Goal: Use online tool/utility: Utilize a website feature to perform a specific function

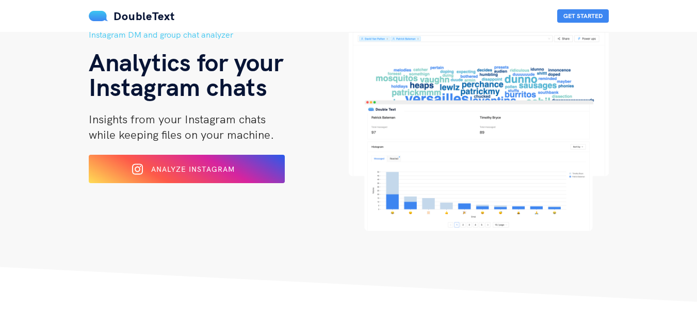
scroll to position [55, 0]
click at [280, 173] on button "Analyze Instagram" at bounding box center [187, 168] width 200 height 29
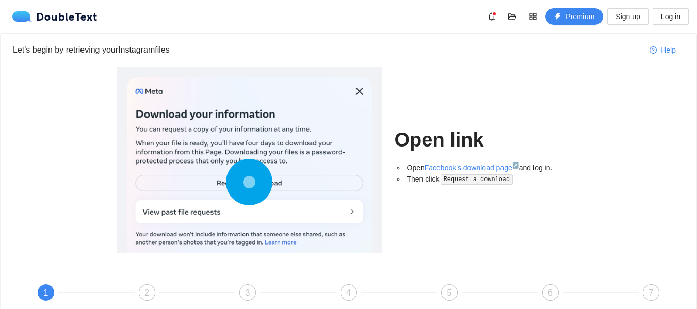
scroll to position [124, 0]
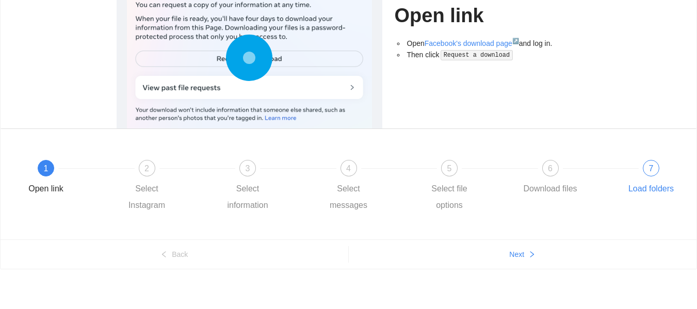
click at [635, 179] on div "7 Load folders" at bounding box center [651, 178] width 60 height 37
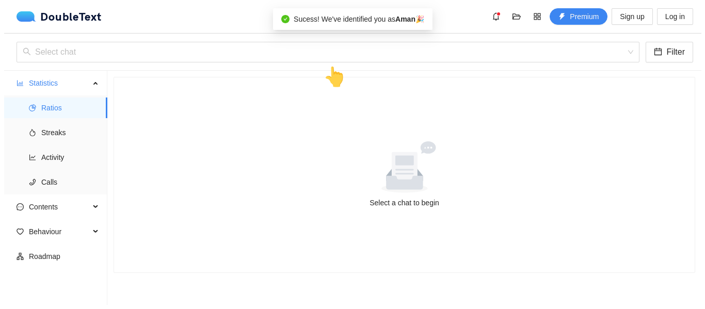
scroll to position [0, 0]
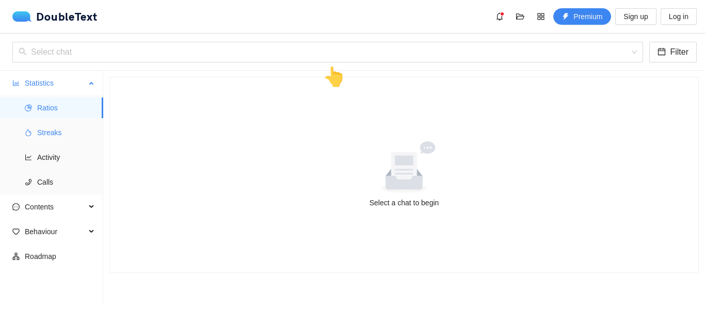
click at [68, 127] on span "Streaks" at bounding box center [66, 132] width 58 height 21
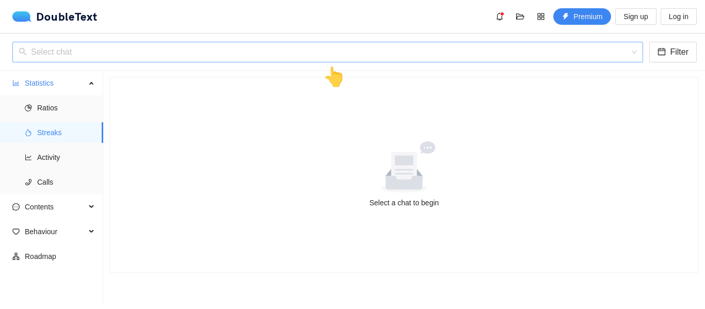
click at [124, 55] on input "search" at bounding box center [324, 52] width 611 height 20
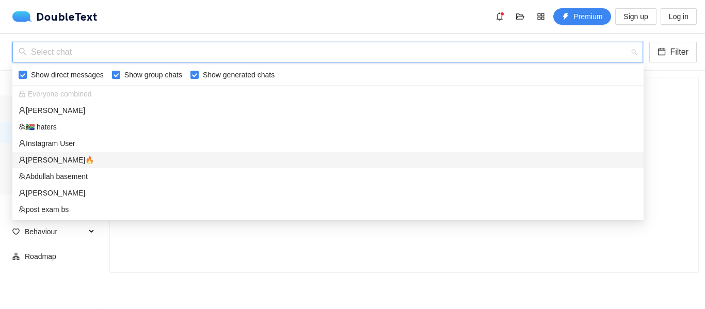
click at [65, 158] on div "[PERSON_NAME]🔥‎‏" at bounding box center [328, 159] width 619 height 11
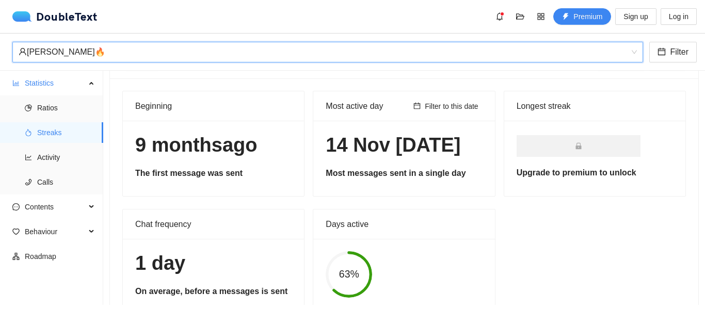
scroll to position [33, 0]
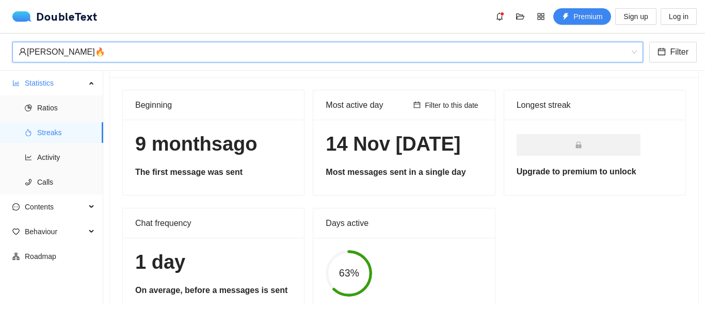
click at [210, 139] on h1 "9 months[DATE]" at bounding box center [213, 144] width 156 height 24
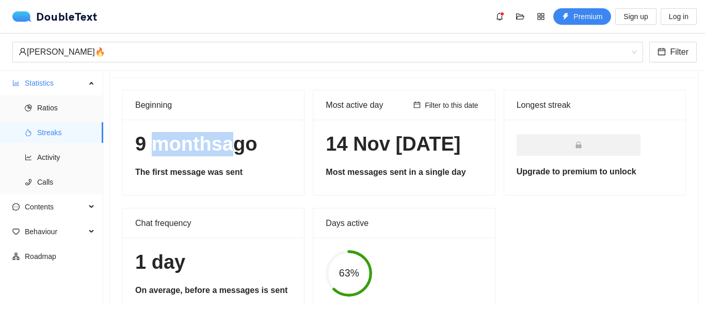
drag, startPoint x: 210, startPoint y: 139, endPoint x: 219, endPoint y: 139, distance: 9.3
click at [219, 139] on h1 "9 months[DATE]" at bounding box center [213, 144] width 156 height 24
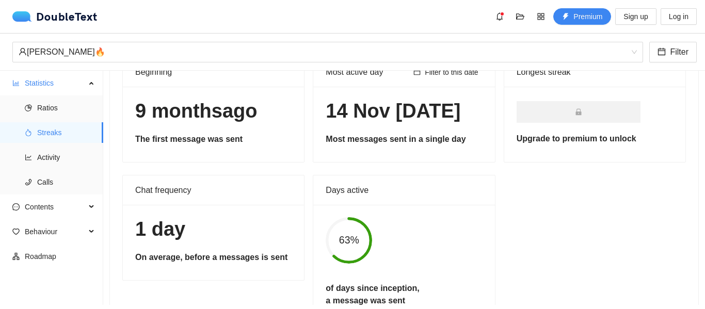
scroll to position [69, 0]
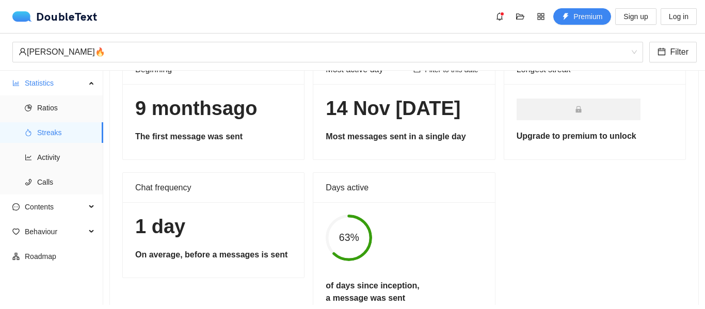
click at [383, 280] on div "of days since inception, a message was sent" at bounding box center [372, 294] width 112 height 29
drag, startPoint x: 383, startPoint y: 233, endPoint x: 433, endPoint y: 229, distance: 50.2
click at [428, 280] on div "of days since inception, a message was sent" at bounding box center [372, 294] width 112 height 29
click at [419, 280] on h5 "of days since inception, a message was sent" at bounding box center [372, 292] width 93 height 25
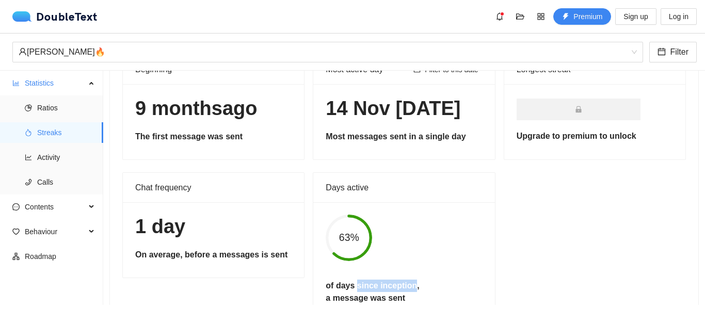
drag, startPoint x: 433, startPoint y: 229, endPoint x: 456, endPoint y: 222, distance: 24.0
click at [456, 222] on div "63% of days since inception, a message was sent" at bounding box center [403, 262] width 175 height 94
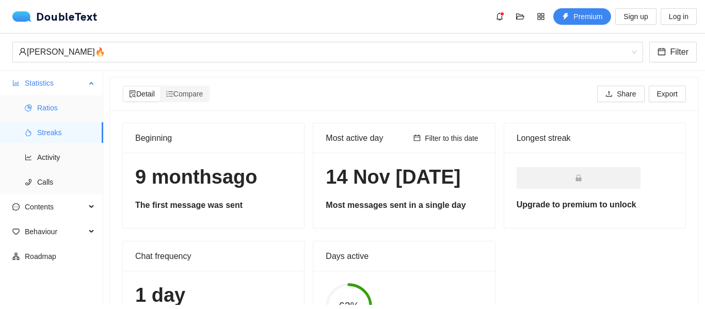
click at [29, 115] on li "Ratios" at bounding box center [51, 108] width 103 height 21
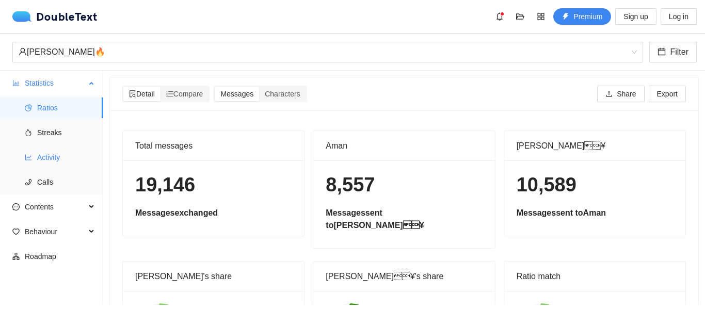
click at [60, 154] on span "Activity" at bounding box center [66, 157] width 58 height 21
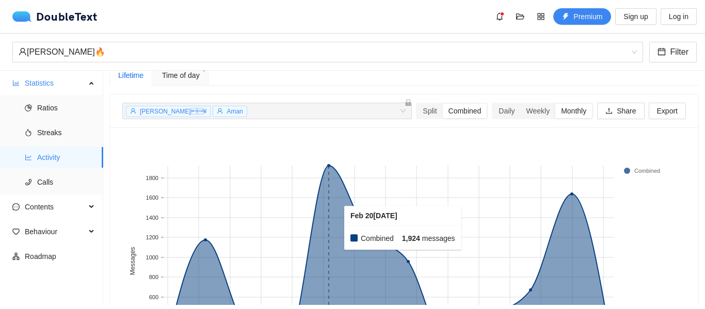
scroll to position [13, 0]
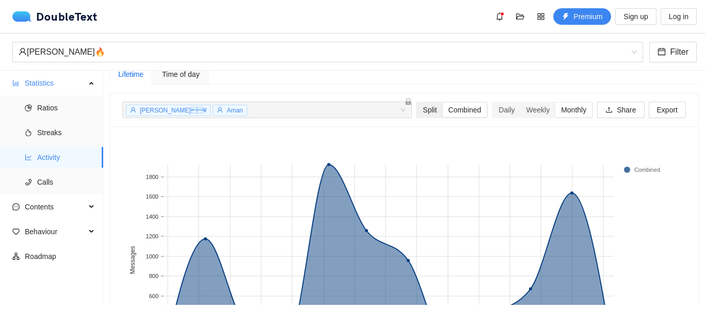
click at [423, 112] on div "Split" at bounding box center [429, 110] width 25 height 14
click at [417, 103] on input "Split" at bounding box center [417, 103] width 0 height 0
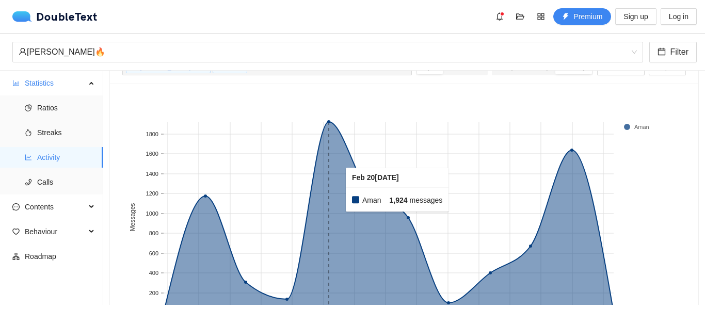
scroll to position [33, 0]
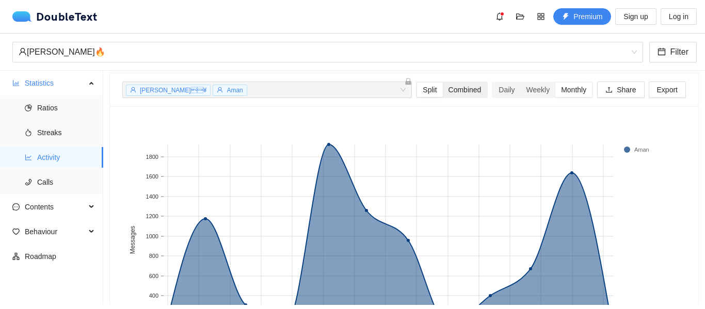
click at [468, 94] on div "Combined" at bounding box center [465, 90] width 44 height 14
click at [443, 83] on input "Combined" at bounding box center [443, 83] width 0 height 0
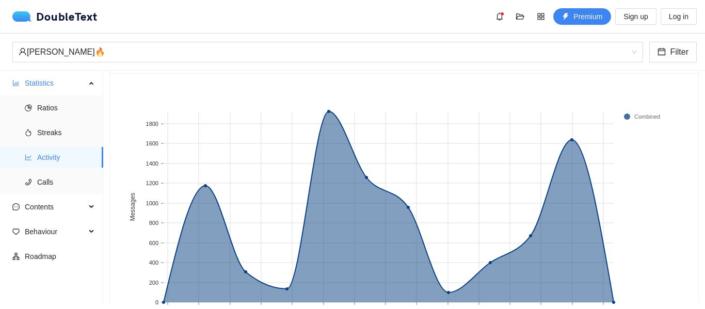
scroll to position [0, 0]
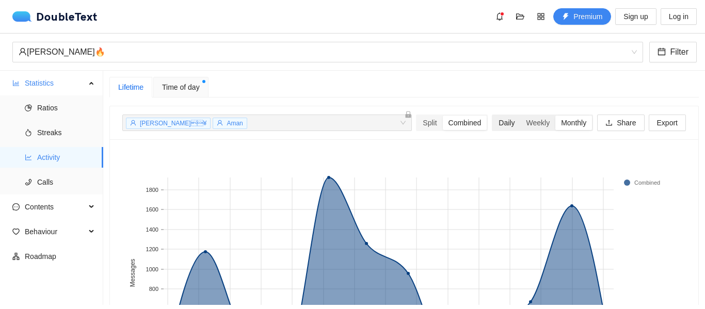
click at [493, 122] on div "Daily" at bounding box center [506, 123] width 27 height 14
click at [493, 116] on input "Daily" at bounding box center [493, 116] width 0 height 0
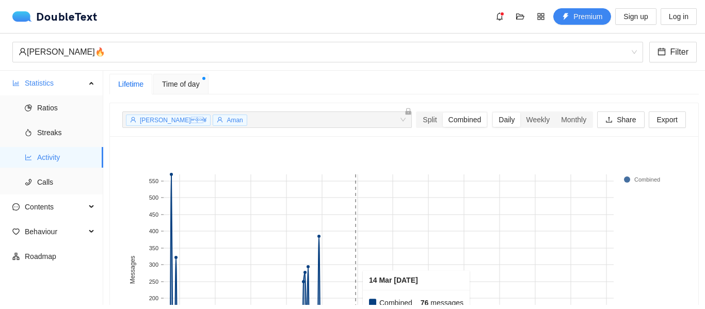
scroll to position [3, 0]
click at [77, 176] on span "Calls" at bounding box center [66, 182] width 58 height 21
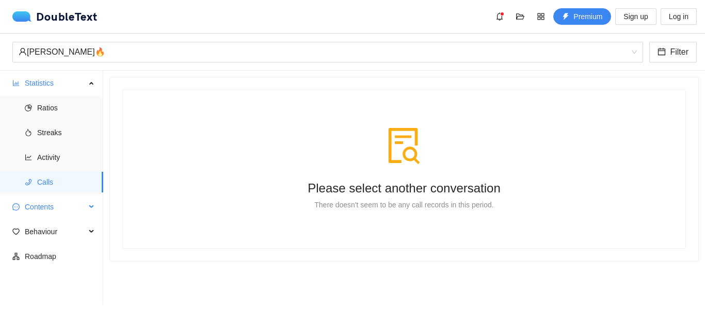
click at [77, 200] on span "Contents" at bounding box center [55, 207] width 61 height 21
click at [75, 241] on span "Word Cloud" at bounding box center [66, 231] width 58 height 21
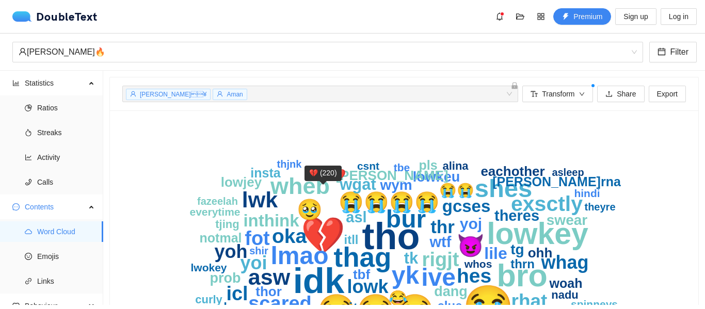
scroll to position [75, 0]
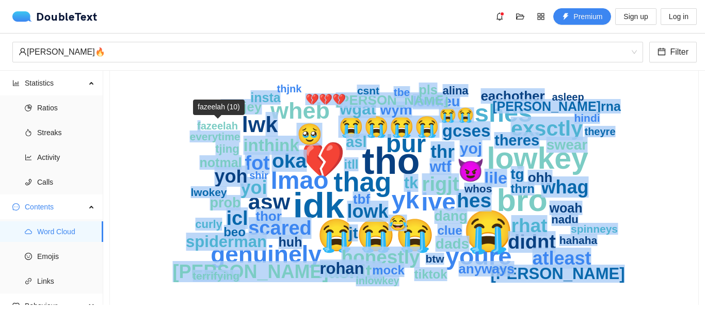
drag, startPoint x: 267, startPoint y: 122, endPoint x: 202, endPoint y: 129, distance: 65.4
click at [202, 129] on g "😭 tho 💔 idk bro 😭😭😭 lowkey thag shes yk ive bur lmao youre genuinely wheb 😈 asw…" at bounding box center [398, 185] width 452 height 204
click at [171, 176] on icon "😭 tho 💔 idk bro 😭😭😭 lowkey thag shes yk ive bur lmao youre genuinely wheb 😈 asw…" at bounding box center [400, 181] width 556 height 268
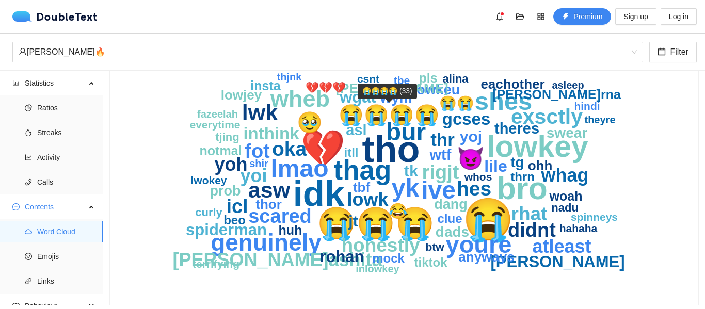
scroll to position [87, 0]
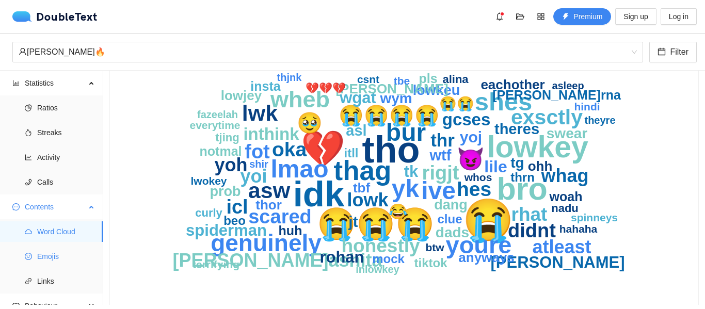
click at [41, 265] on span "Emojis" at bounding box center [66, 256] width 58 height 21
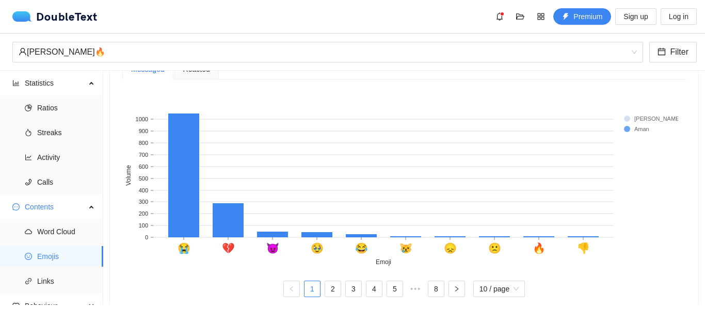
scroll to position [254, 0]
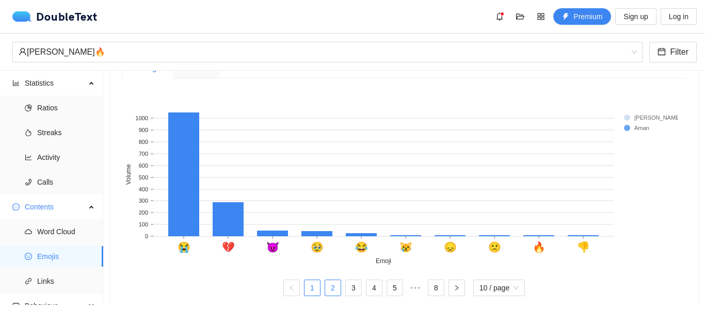
click at [326, 288] on link "2" at bounding box center [332, 287] width 15 height 15
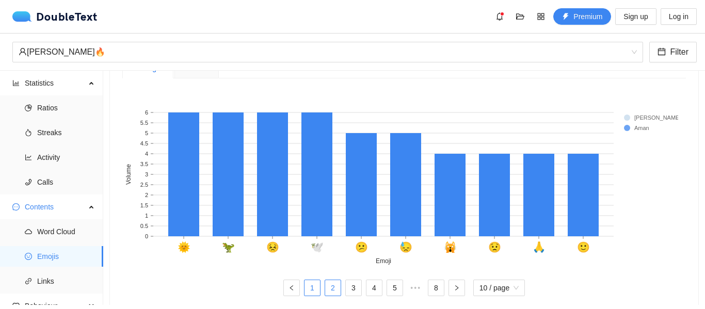
click at [309, 294] on link "1" at bounding box center [311, 287] width 15 height 15
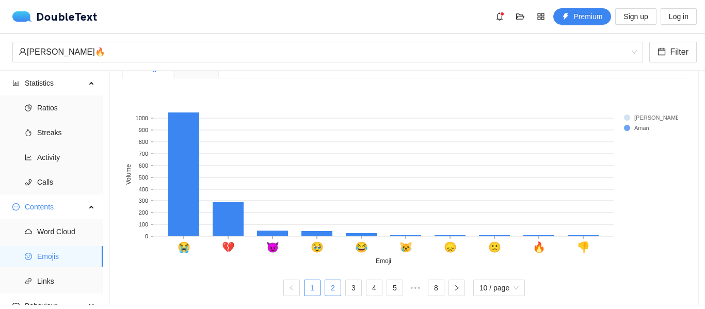
click at [325, 294] on link "2" at bounding box center [332, 287] width 15 height 15
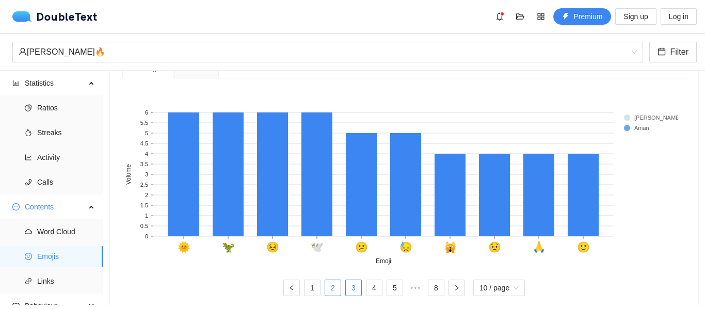
click at [346, 292] on link "3" at bounding box center [353, 287] width 15 height 15
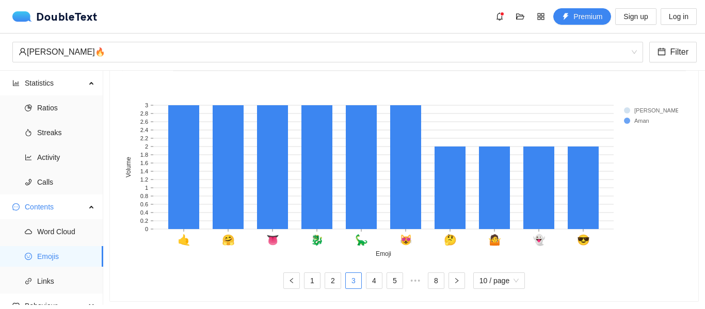
scroll to position [262, 0]
click at [370, 284] on link "4" at bounding box center [373, 279] width 15 height 15
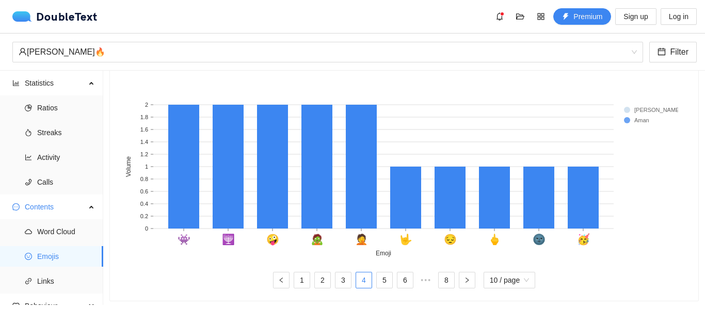
click at [643, 109] on rect at bounding box center [644, 110] width 41 height 10
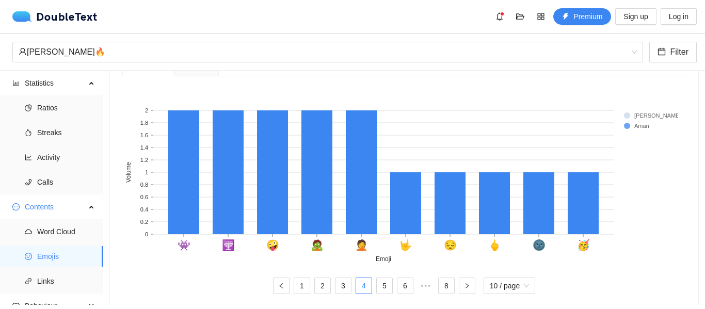
scroll to position [103, 0]
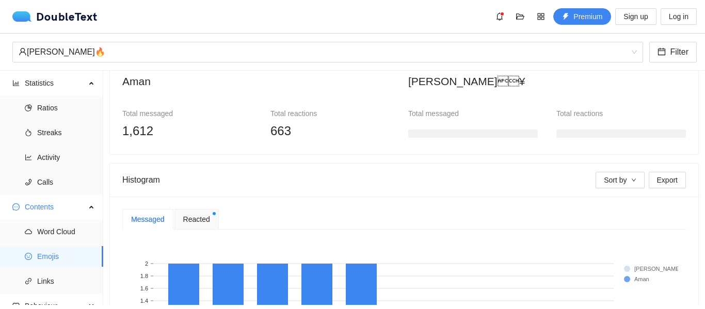
click at [191, 224] on span "Reacted" at bounding box center [196, 219] width 27 height 11
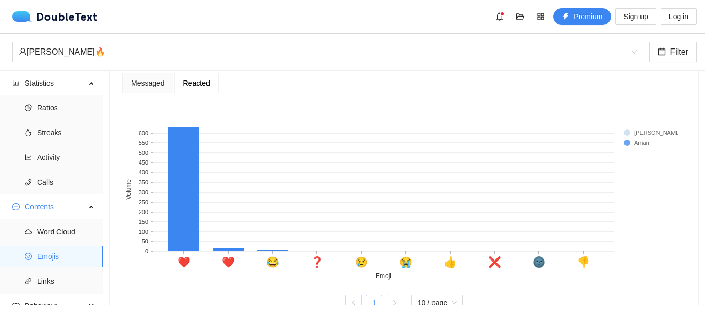
scroll to position [243, 0]
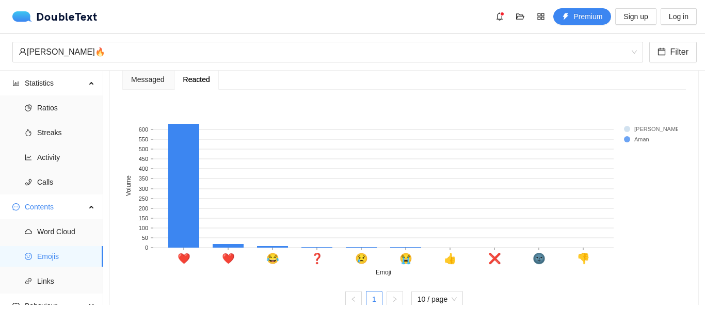
click at [398, 248] on line at bounding box center [383, 248] width 460 height 0
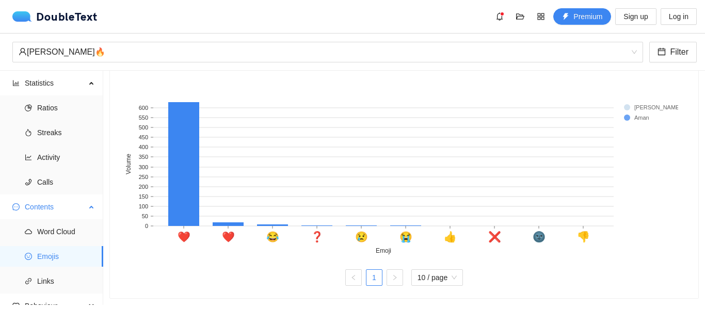
scroll to position [36, 0]
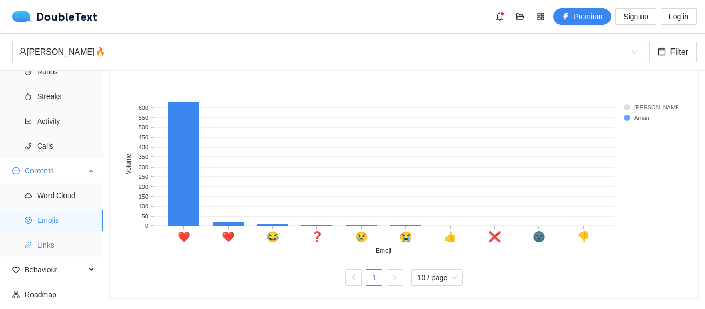
click at [88, 247] on span "Links" at bounding box center [66, 245] width 58 height 21
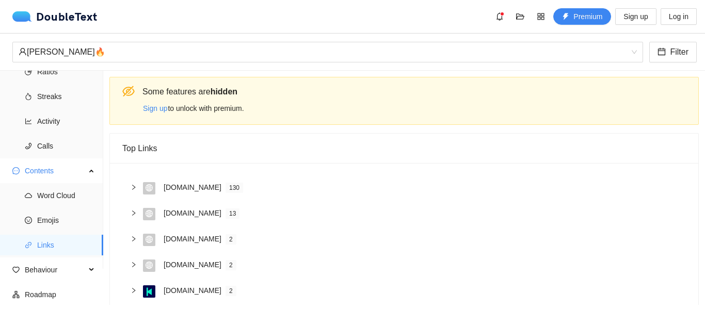
scroll to position [178, 0]
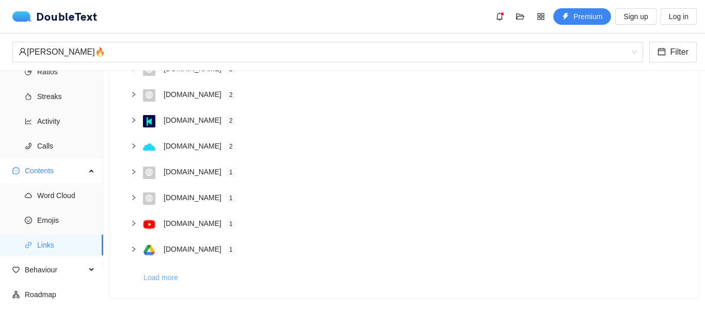
click at [162, 277] on button "Load more" at bounding box center [164, 277] width 43 height 17
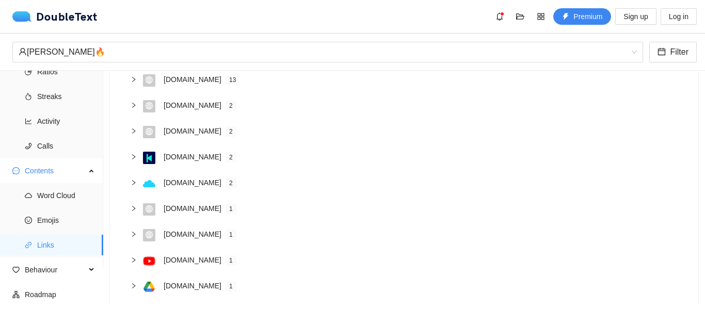
scroll to position [284, 0]
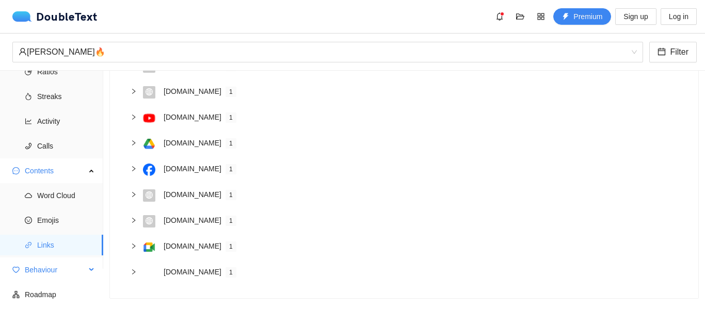
click at [35, 275] on span "Behaviour" at bounding box center [55, 270] width 61 height 21
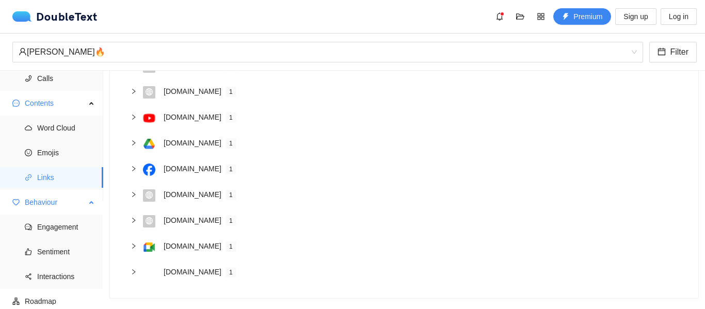
scroll to position [110, 0]
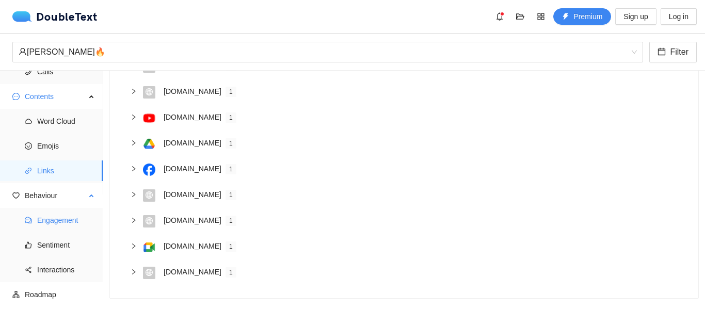
click at [80, 220] on span "Engagement" at bounding box center [66, 220] width 58 height 21
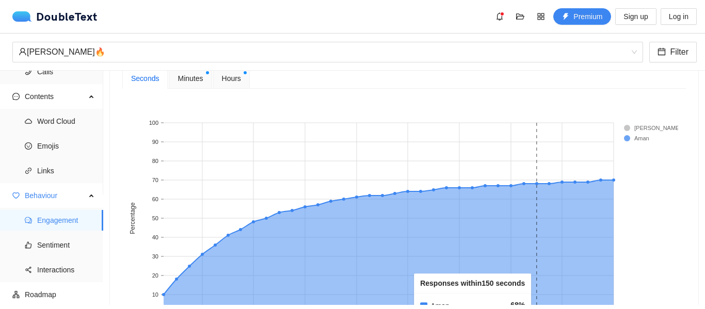
scroll to position [361, 0]
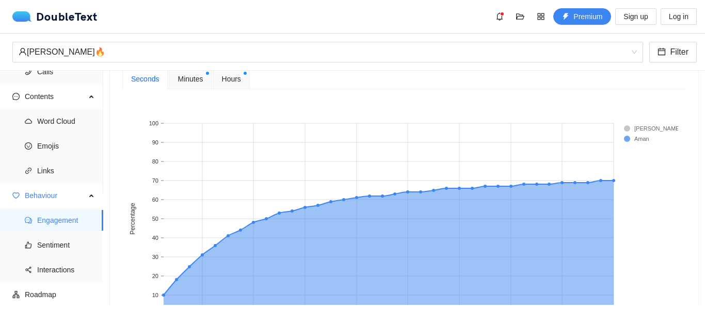
click at [189, 79] on span "Minutes" at bounding box center [190, 78] width 25 height 11
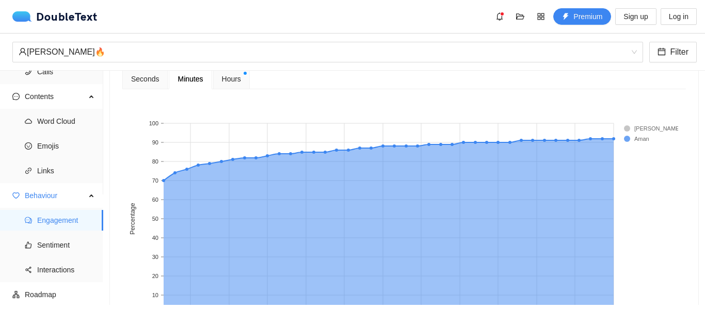
click at [222, 78] on span "Hours" at bounding box center [231, 78] width 19 height 11
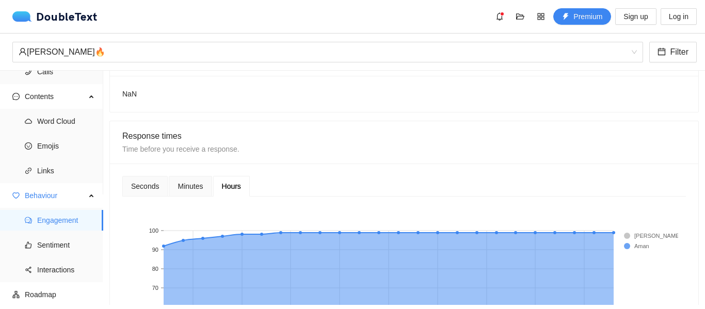
scroll to position [227, 0]
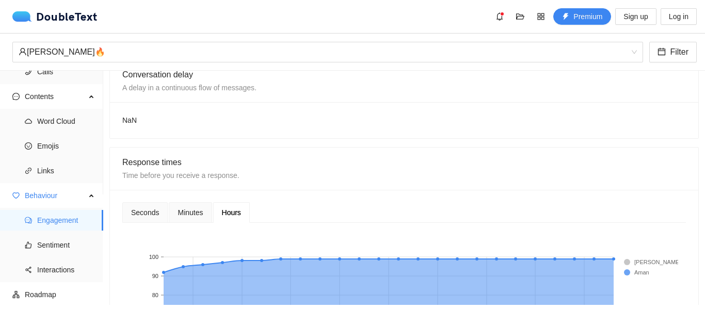
drag, startPoint x: 618, startPoint y: 119, endPoint x: 277, endPoint y: 115, distance: 340.6
click at [277, 115] on div "NaN" at bounding box center [404, 120] width 588 height 36
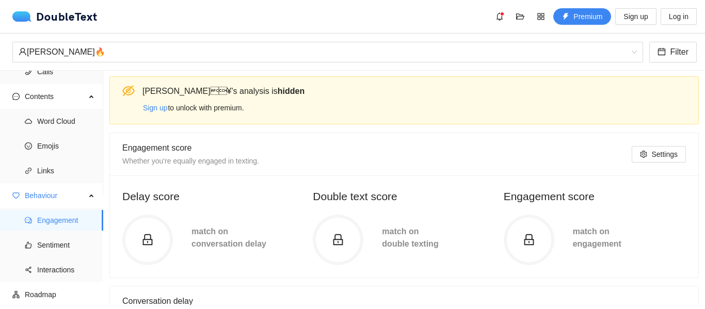
scroll to position [0, 0]
click at [83, 247] on span "Sentiment" at bounding box center [66, 245] width 58 height 21
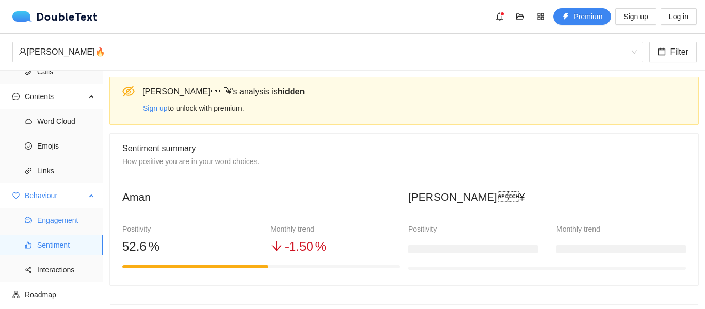
drag, startPoint x: 56, startPoint y: 249, endPoint x: 44, endPoint y: 216, distance: 35.3
drag, startPoint x: 44, startPoint y: 216, endPoint x: 414, endPoint y: 152, distance: 375.6
click at [414, 152] on div "Sentiment summary How positive you are in your word choices." at bounding box center [404, 155] width 564 height 26
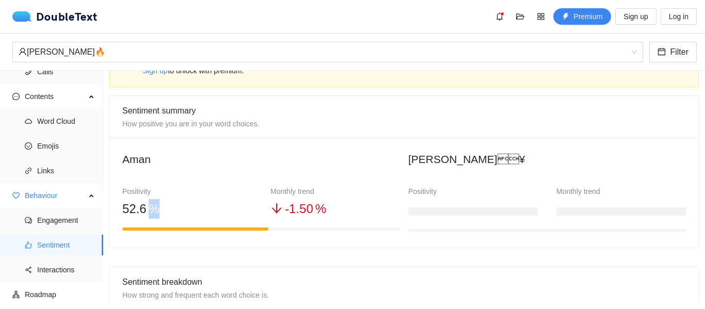
drag, startPoint x: 144, startPoint y: 207, endPoint x: 165, endPoint y: 210, distance: 20.7
click at [165, 210] on div "52 .6 %" at bounding box center [187, 209] width 130 height 20
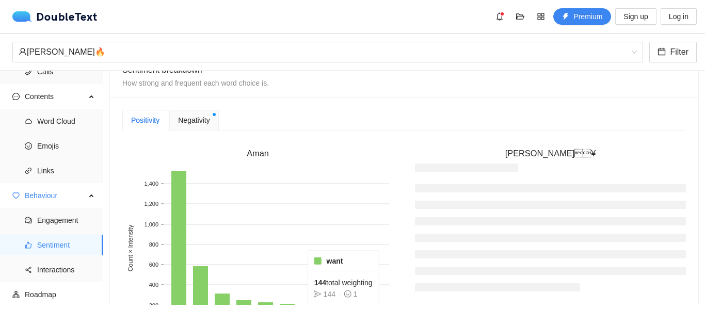
scroll to position [248, 0]
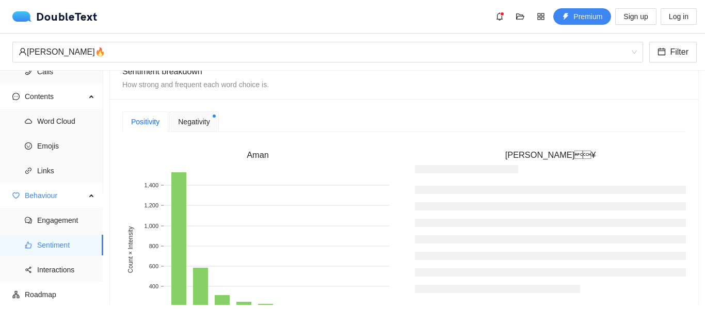
click at [565, 203] on li at bounding box center [550, 206] width 271 height 8
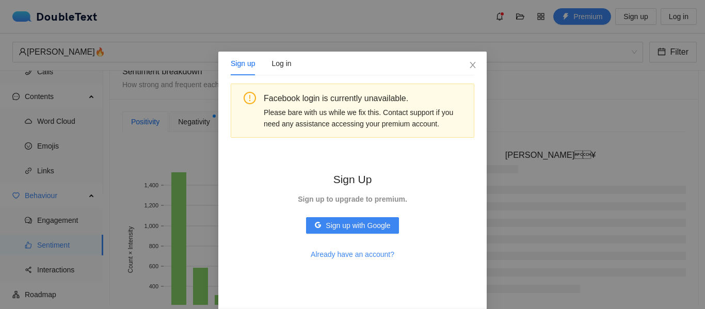
scroll to position [2, 0]
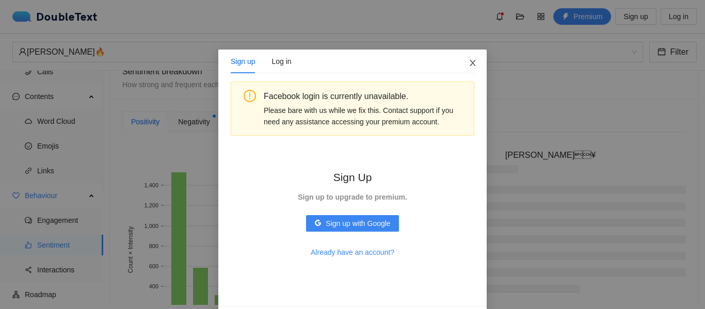
click at [464, 69] on span "Close" at bounding box center [473, 64] width 28 height 28
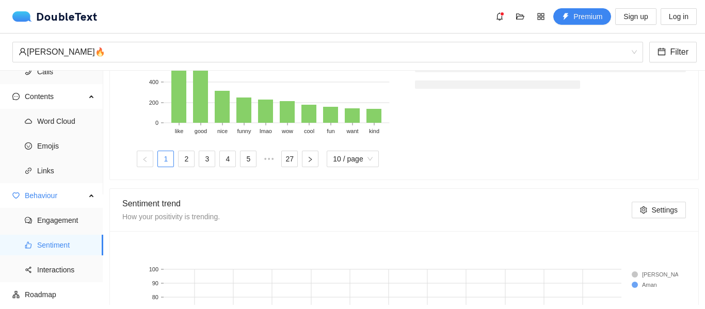
scroll to position [453, 0]
click at [179, 162] on link "2" at bounding box center [186, 158] width 15 height 15
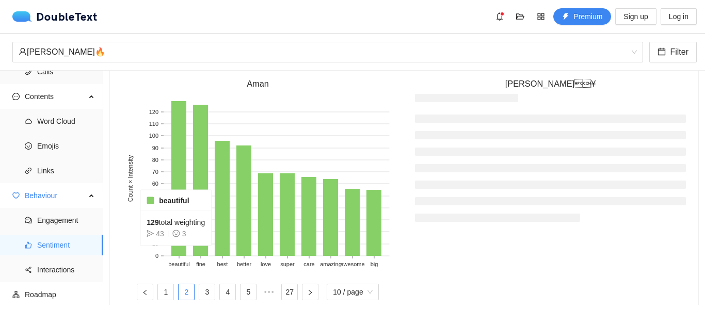
scroll to position [319, 0]
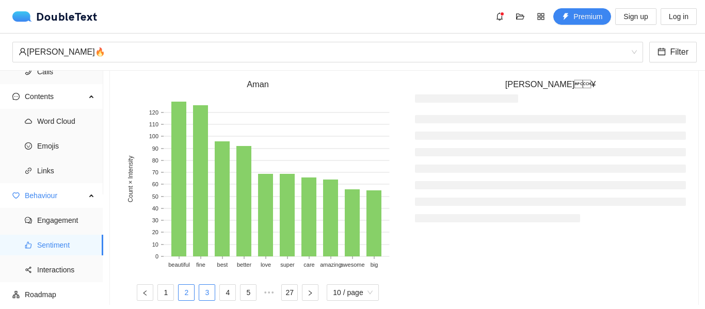
click at [206, 290] on link "3" at bounding box center [206, 292] width 15 height 15
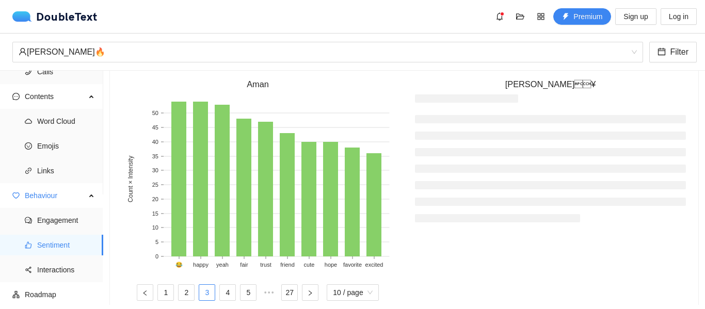
click at [235, 290] on ul "1 2 3 4 5 ••• 27 10 / page" at bounding box center [257, 292] width 271 height 17
click at [229, 290] on link "4" at bounding box center [227, 292] width 15 height 15
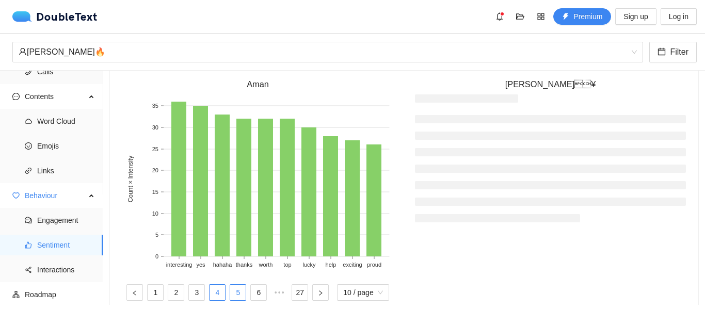
click at [230, 290] on link "5" at bounding box center [237, 292] width 15 height 15
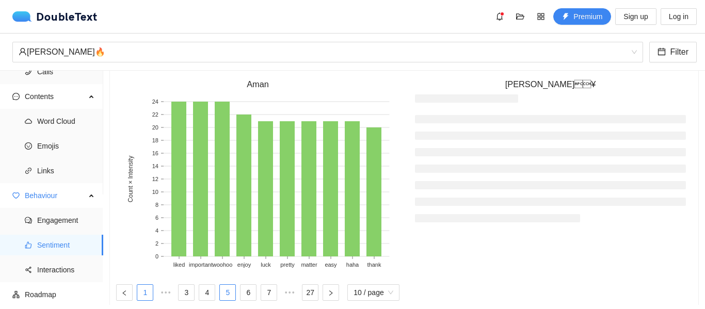
click at [138, 291] on link "1" at bounding box center [144, 292] width 15 height 15
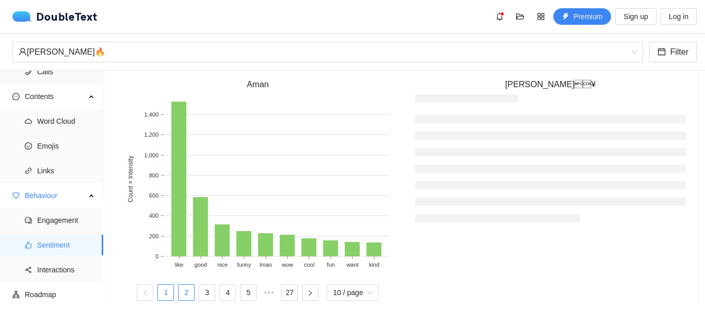
click at [185, 292] on link "2" at bounding box center [186, 292] width 15 height 15
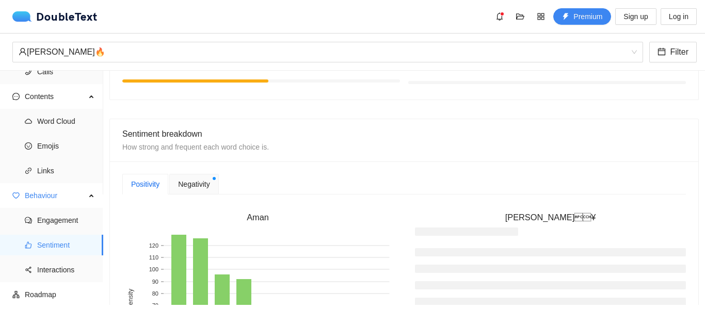
scroll to position [185, 0]
click at [204, 192] on div "Negativity" at bounding box center [193, 184] width 49 height 21
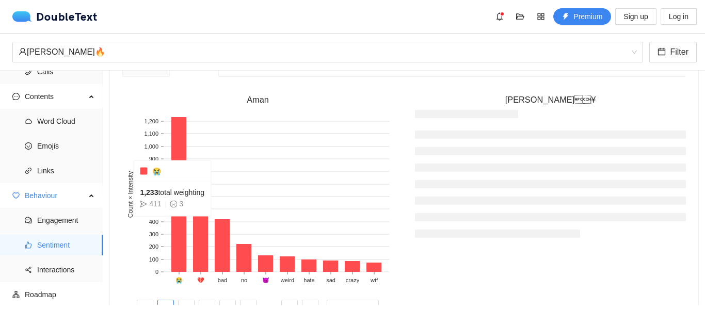
scroll to position [326, 0]
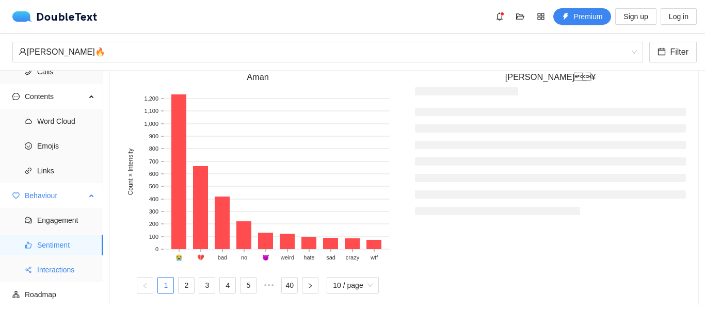
click at [74, 264] on span "Interactions" at bounding box center [66, 270] width 58 height 21
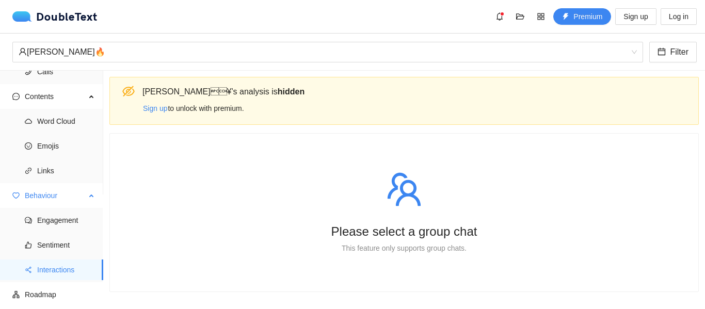
scroll to position [1, 0]
click at [80, 296] on span "Roadmap" at bounding box center [60, 294] width 70 height 21
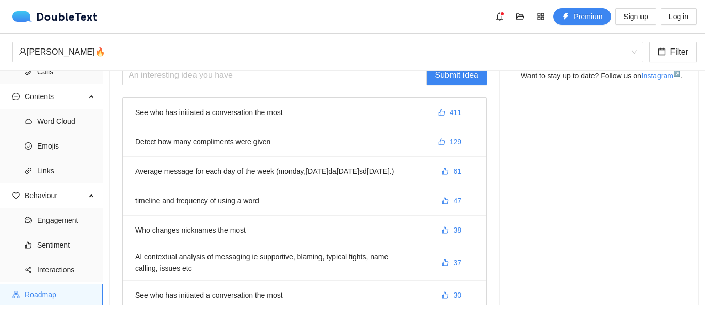
scroll to position [68, 0]
drag, startPoint x: 262, startPoint y: 141, endPoint x: 275, endPoint y: 139, distance: 13.1
click at [275, 139] on li "Detect how many compliments were given 129" at bounding box center [304, 141] width 363 height 29
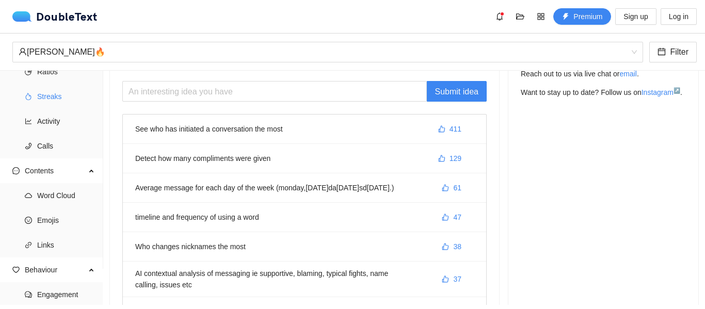
scroll to position [0, 0]
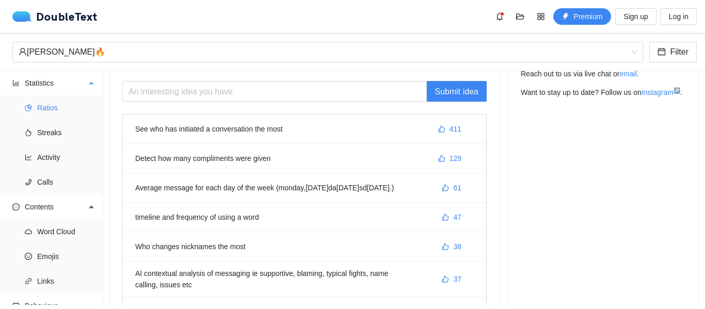
click at [42, 101] on span "Ratios" at bounding box center [66, 108] width 58 height 21
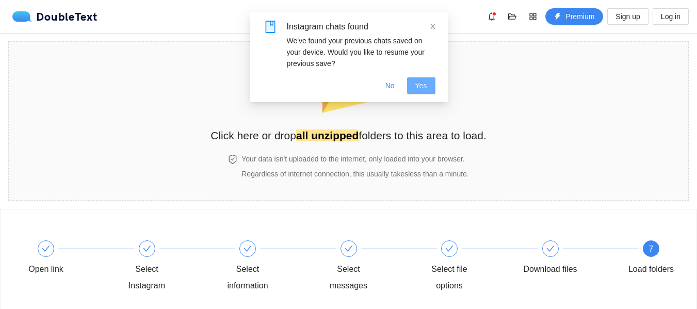
click at [428, 89] on button "Yes" at bounding box center [421, 85] width 28 height 17
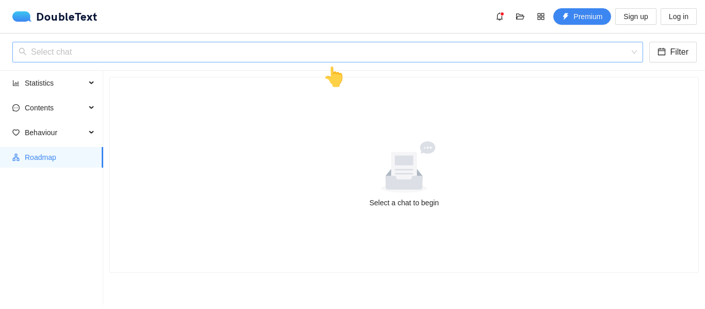
click at [590, 61] on input "search" at bounding box center [324, 52] width 611 height 20
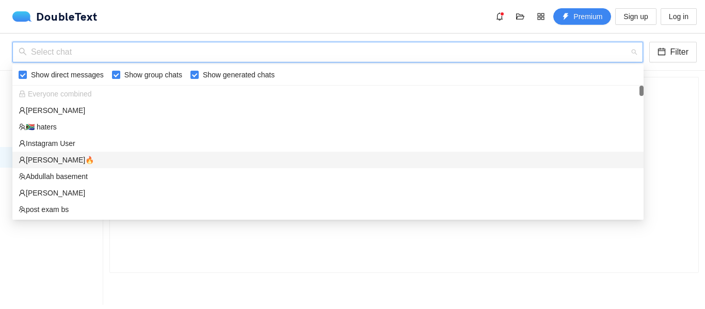
click at [238, 164] on div "[PERSON_NAME]🔥‎‏" at bounding box center [328, 159] width 619 height 11
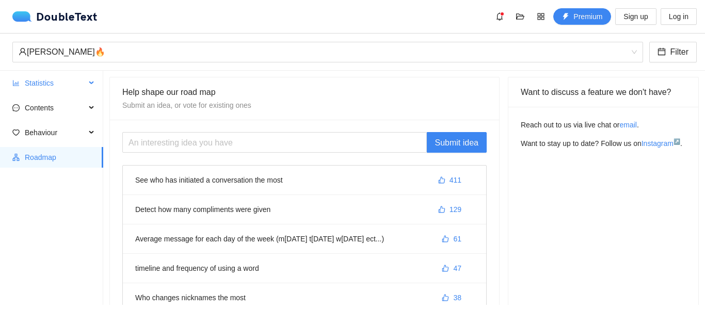
click at [45, 93] on span "Statistics" at bounding box center [55, 83] width 61 height 21
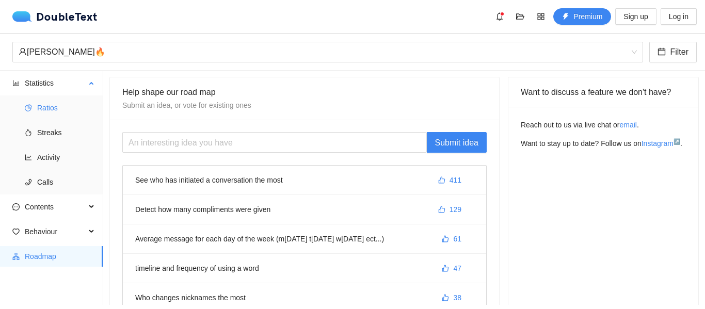
click at [54, 106] on span "Ratios" at bounding box center [66, 108] width 58 height 21
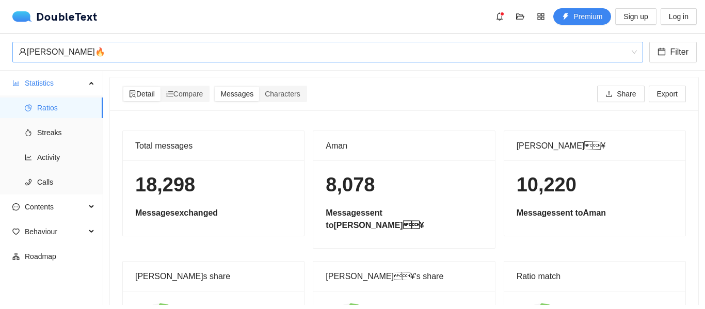
click at [621, 56] on div "[PERSON_NAME]🔥‎‏" at bounding box center [323, 52] width 609 height 20
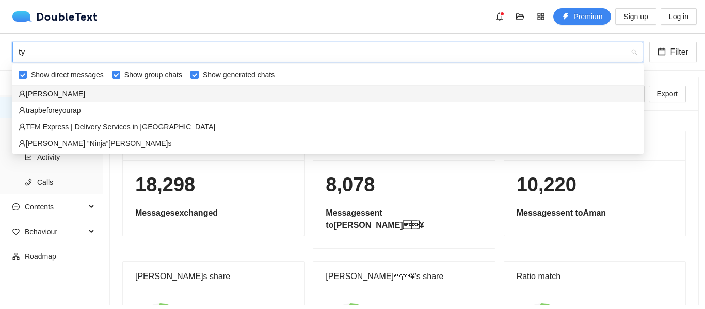
type input "t"
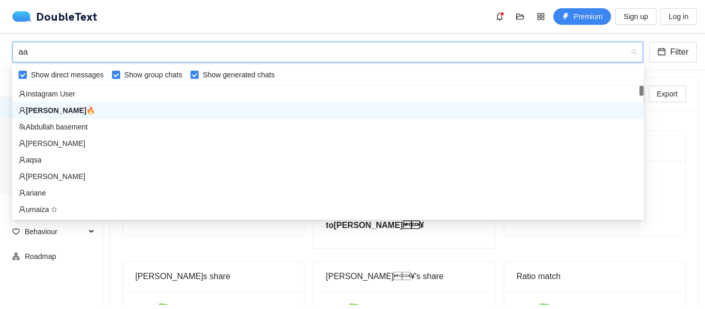
type input "aas"
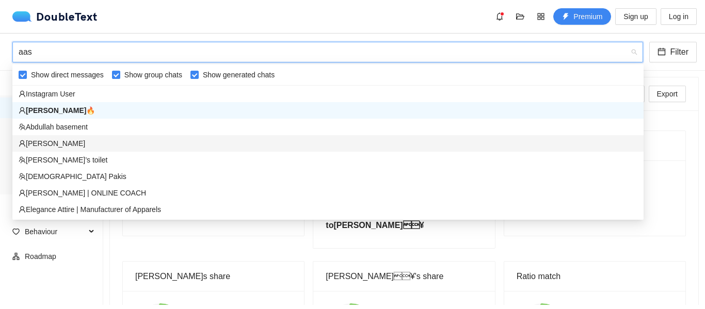
click at [47, 142] on div "‏‎Aashita‎‏" at bounding box center [328, 143] width 619 height 11
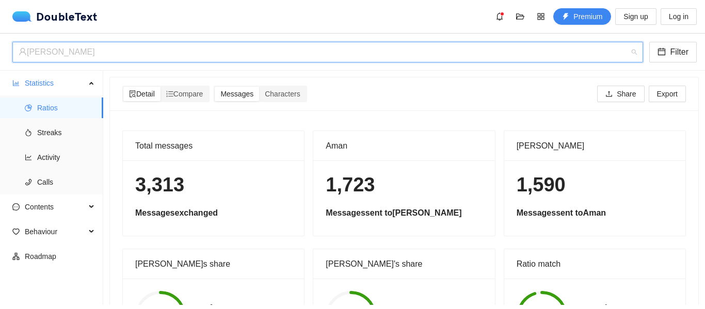
click at [270, 56] on div "‏‎Aashita‎‏" at bounding box center [323, 52] width 609 height 20
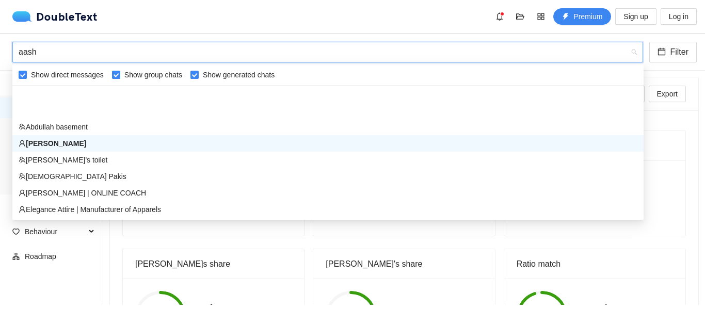
type input "aashi"
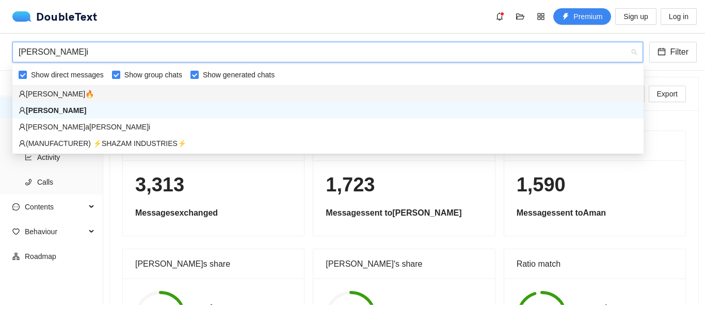
click at [255, 86] on div "[PERSON_NAME]🔥‎‏" at bounding box center [327, 94] width 631 height 17
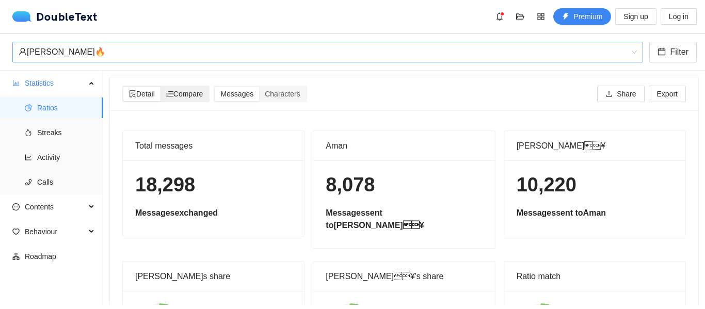
click at [181, 92] on span "Compare" at bounding box center [184, 94] width 37 height 8
click at [160, 87] on input "Compare" at bounding box center [160, 87] width 0 height 0
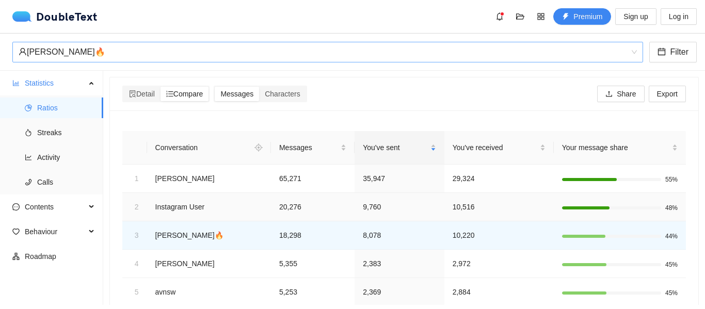
click at [280, 206] on td "20,276" at bounding box center [313, 207] width 84 height 28
drag, startPoint x: 179, startPoint y: 207, endPoint x: 203, endPoint y: 203, distance: 25.0
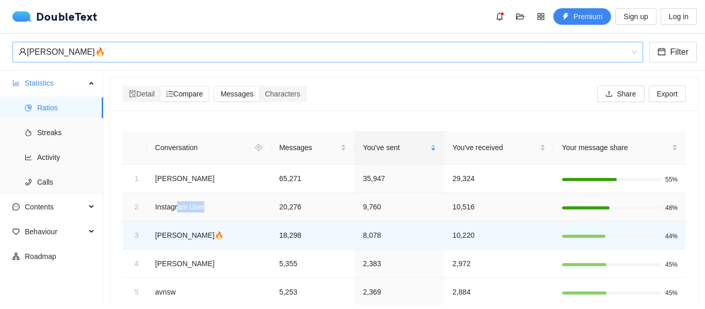
click at [203, 203] on td "‏‎Instagram User‎‏" at bounding box center [209, 207] width 124 height 28
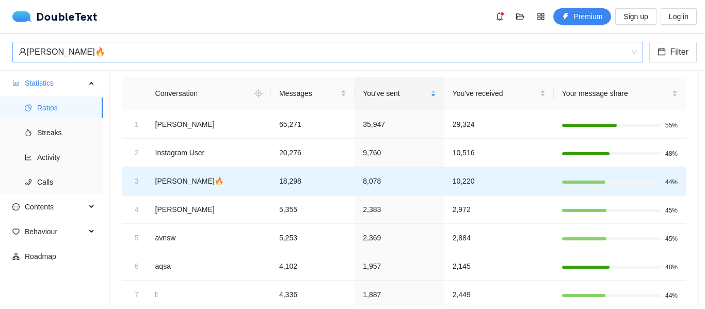
scroll to position [55, 0]
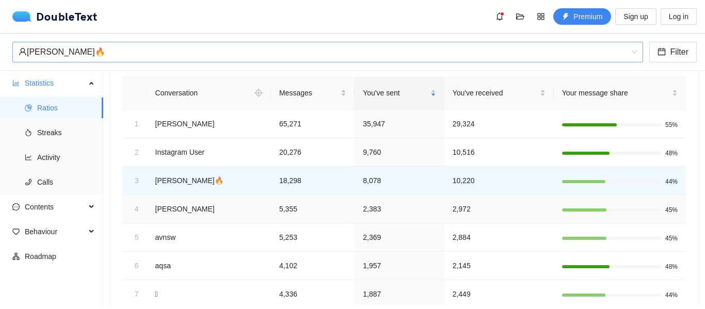
click at [247, 214] on td "‏‎[PERSON_NAME]‎‏" at bounding box center [209, 209] width 124 height 28
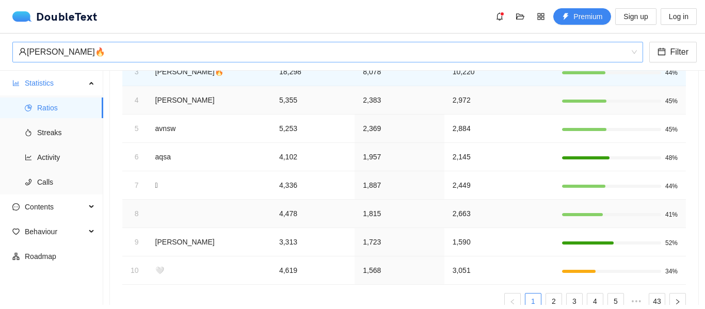
scroll to position [203, 0]
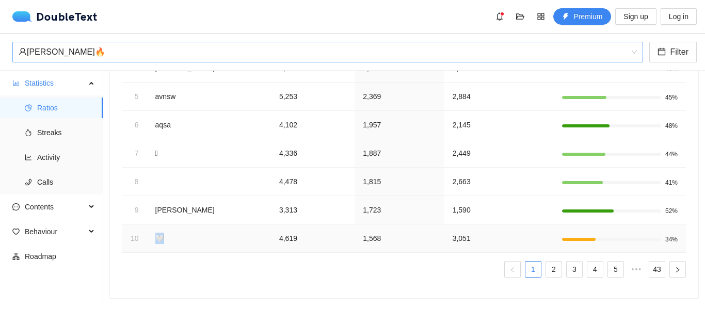
drag, startPoint x: 153, startPoint y: 235, endPoint x: 168, endPoint y: 232, distance: 15.2
click at [168, 232] on td "‏🤍‏" at bounding box center [209, 238] width 124 height 28
click at [155, 231] on td "‏🤍‏" at bounding box center [209, 238] width 124 height 28
drag, startPoint x: 155, startPoint y: 231, endPoint x: 161, endPoint y: 232, distance: 6.2
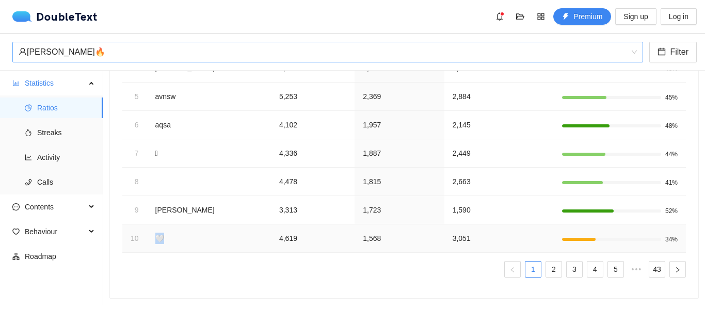
click at [161, 232] on td "‏🤍‏" at bounding box center [209, 238] width 124 height 28
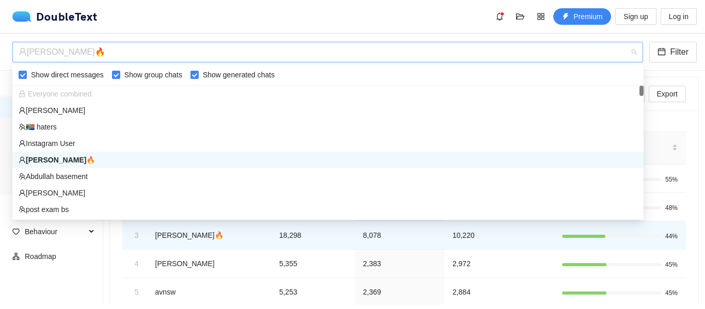
click at [499, 50] on div "[PERSON_NAME]🔥‎‏" at bounding box center [323, 52] width 609 height 20
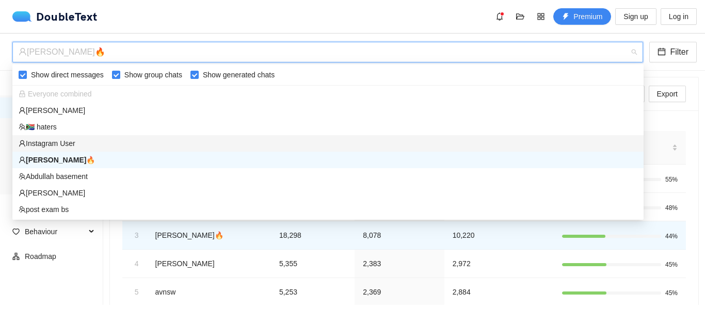
click at [357, 136] on div "‏‎Instagram User‎‏" at bounding box center [327, 143] width 631 height 17
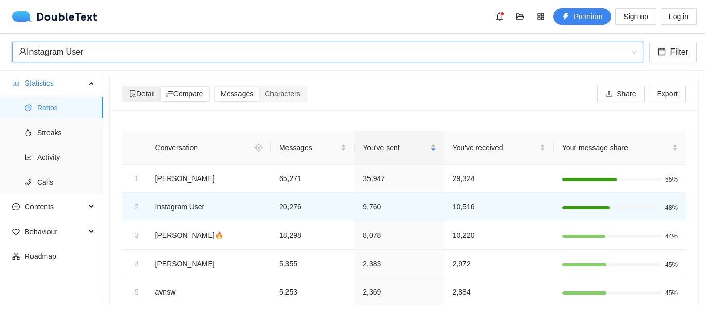
click at [149, 93] on span "Detail" at bounding box center [142, 94] width 26 height 8
click at [123, 87] on input "Detail" at bounding box center [123, 87] width 0 height 0
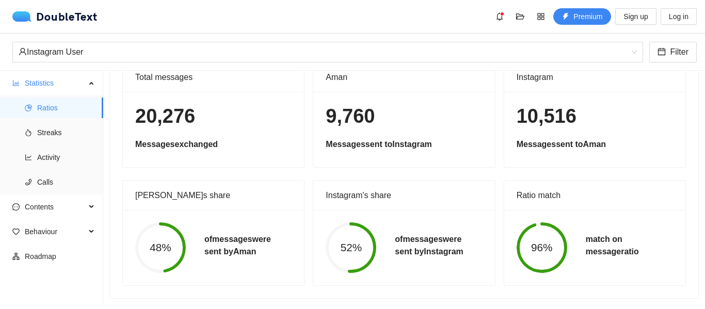
scroll to position [76, 0]
click at [51, 136] on span "Streaks" at bounding box center [66, 132] width 58 height 21
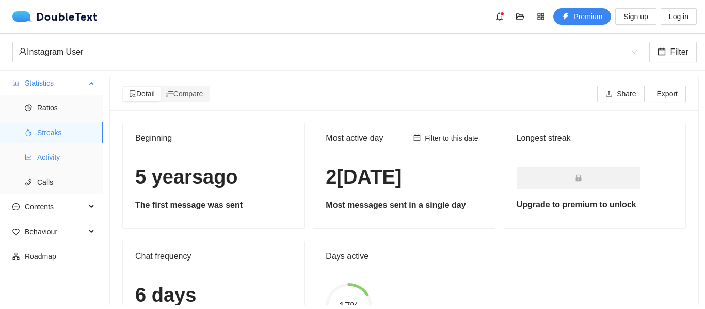
click at [47, 162] on span "Activity" at bounding box center [66, 157] width 58 height 21
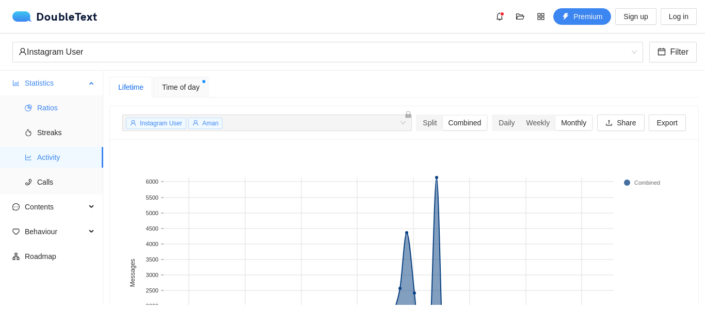
click at [54, 108] on span "Ratios" at bounding box center [66, 108] width 58 height 21
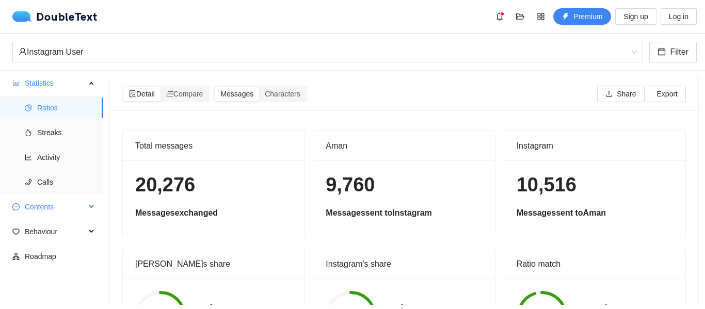
click at [28, 215] on span "Contents" at bounding box center [55, 207] width 61 height 21
click at [33, 228] on li "Word Cloud" at bounding box center [51, 231] width 103 height 21
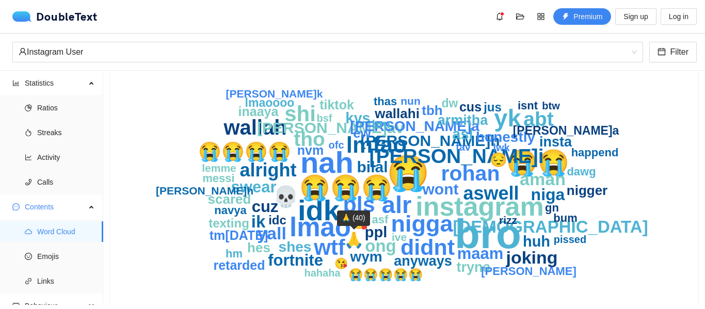
scroll to position [73, 0]
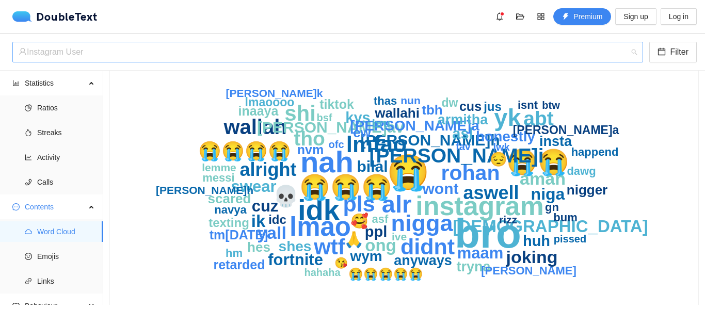
click at [454, 47] on div "‏‎Instagram User‎‏" at bounding box center [323, 52] width 609 height 20
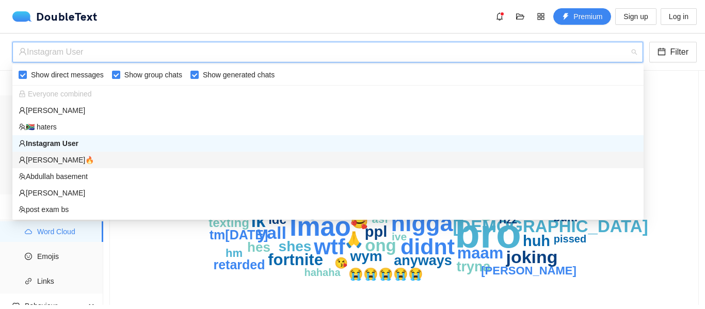
click at [53, 159] on div "[PERSON_NAME]🔥‎‏" at bounding box center [328, 159] width 619 height 11
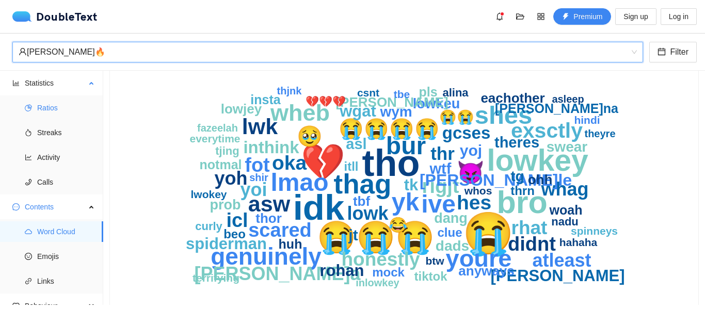
click at [39, 100] on span "Ratios" at bounding box center [66, 108] width 58 height 21
